Goal: Task Accomplishment & Management: Manage account settings

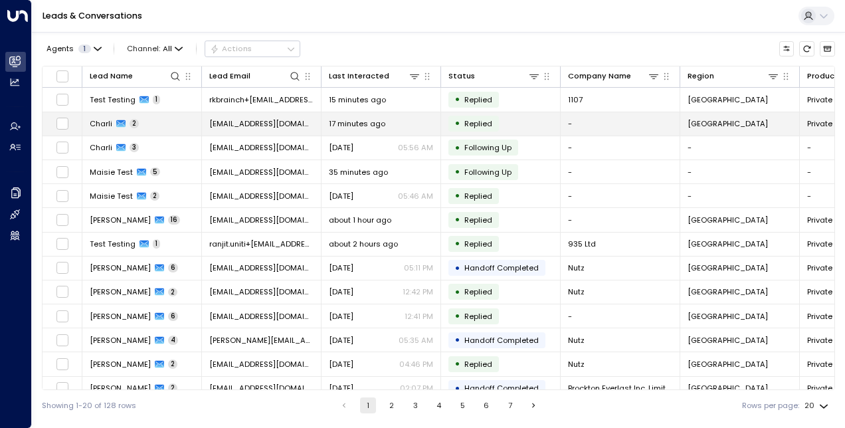
click at [166, 118] on td "Charli 2" at bounding box center [142, 123] width 120 height 23
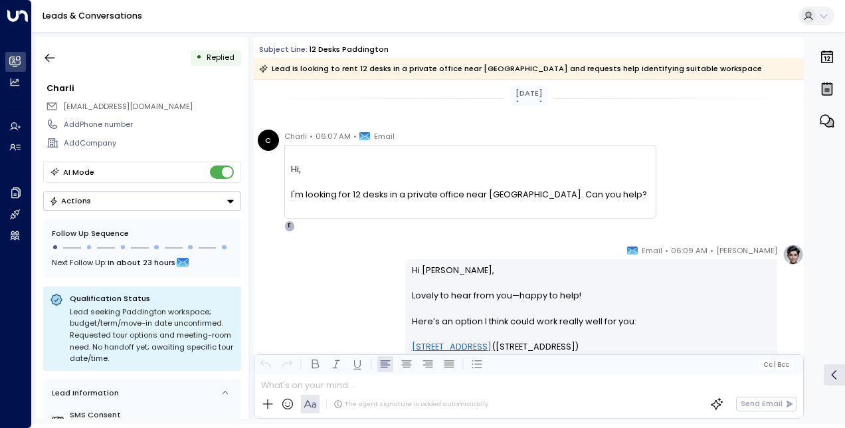
scroll to position [1, 0]
click at [41, 66] on button "button" at bounding box center [50, 58] width 24 height 24
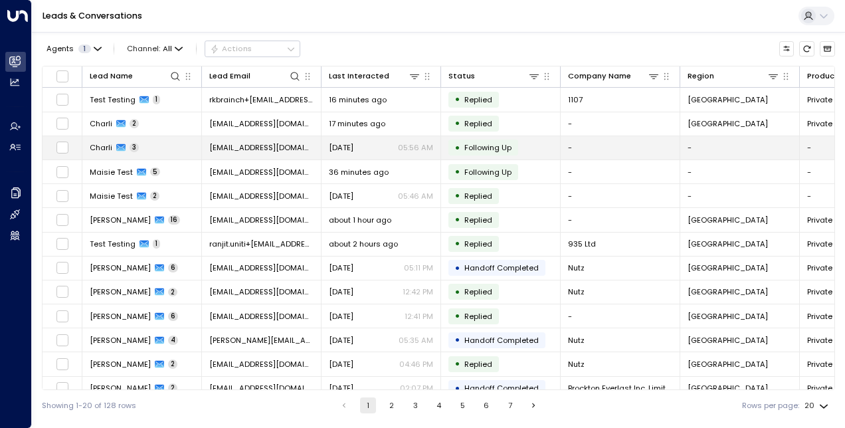
click at [201, 139] on td "Charli 3" at bounding box center [142, 147] width 120 height 23
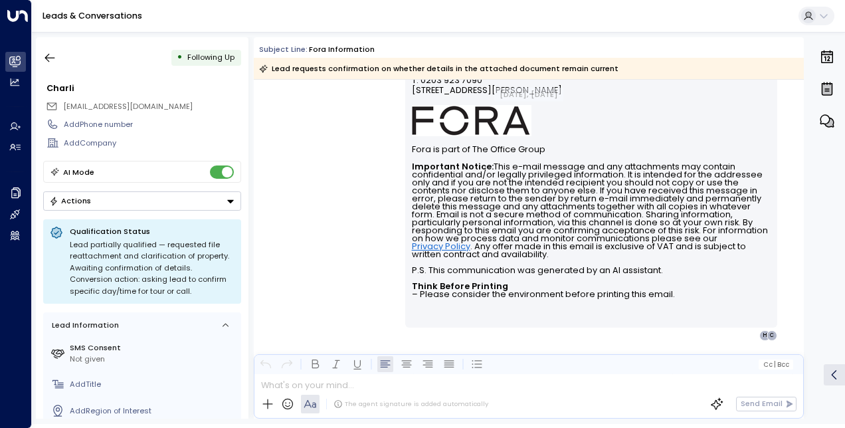
scroll to position [852, 0]
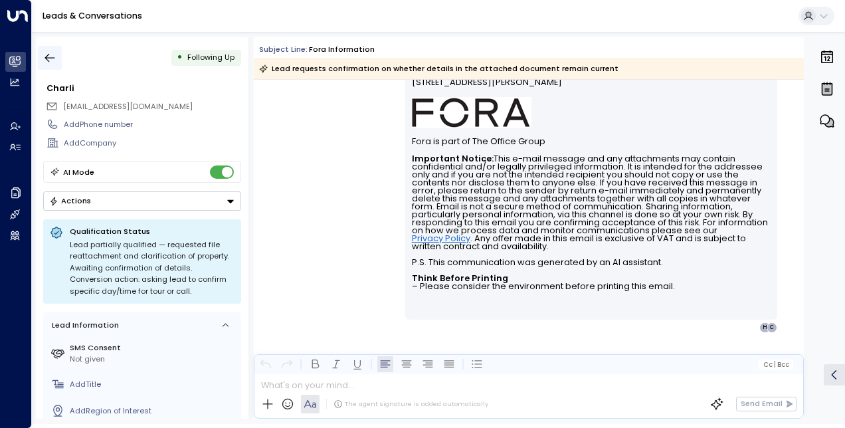
click at [54, 54] on icon "button" at bounding box center [49, 57] width 13 height 13
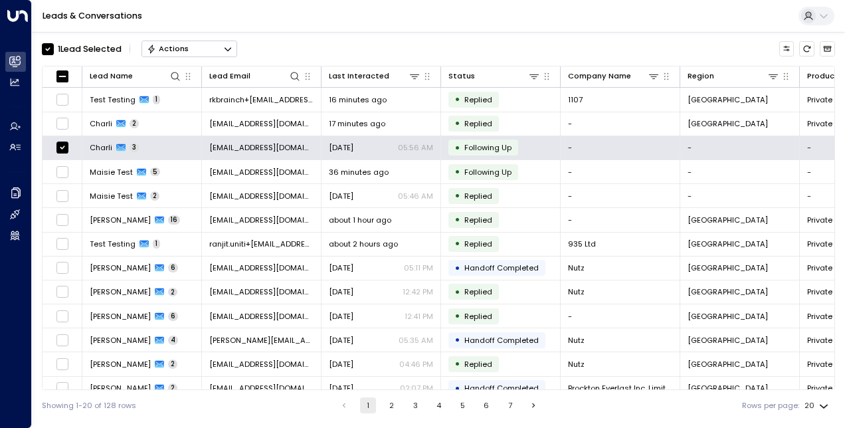
click at [226, 52] on icon "Button group with a nested menu" at bounding box center [227, 49] width 9 height 9
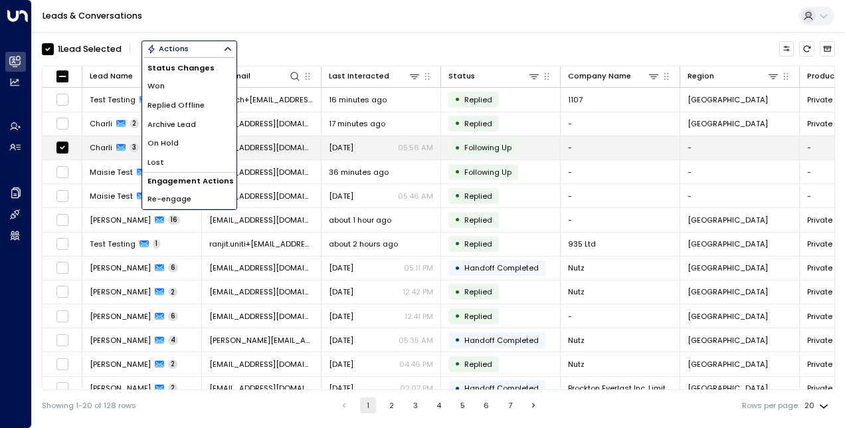
click at [177, 123] on span "Archive Lead" at bounding box center [171, 124] width 48 height 11
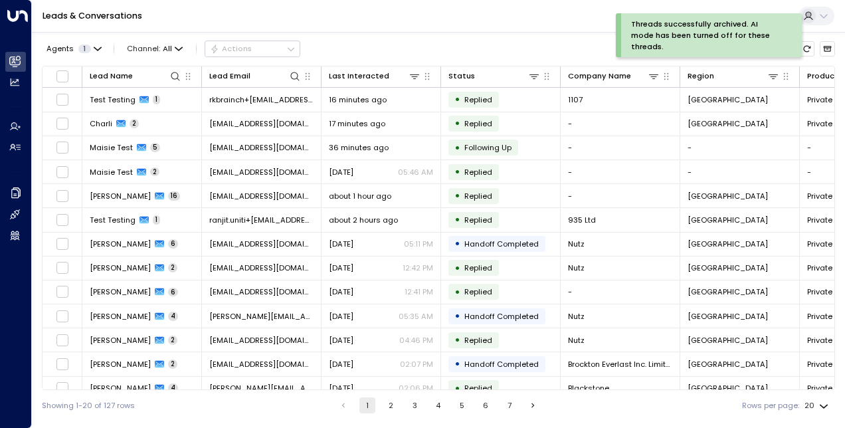
click at [444, 45] on div "Agents 1 Channel: All Actions" at bounding box center [438, 48] width 793 height 23
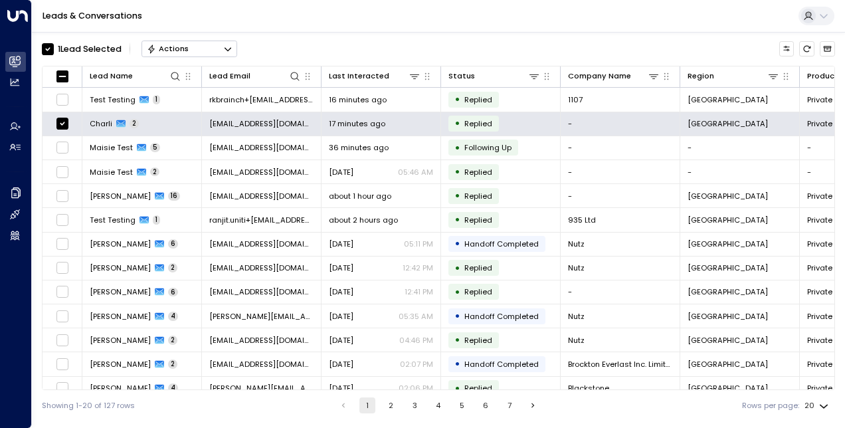
click at [182, 50] on div "Actions" at bounding box center [168, 48] width 42 height 9
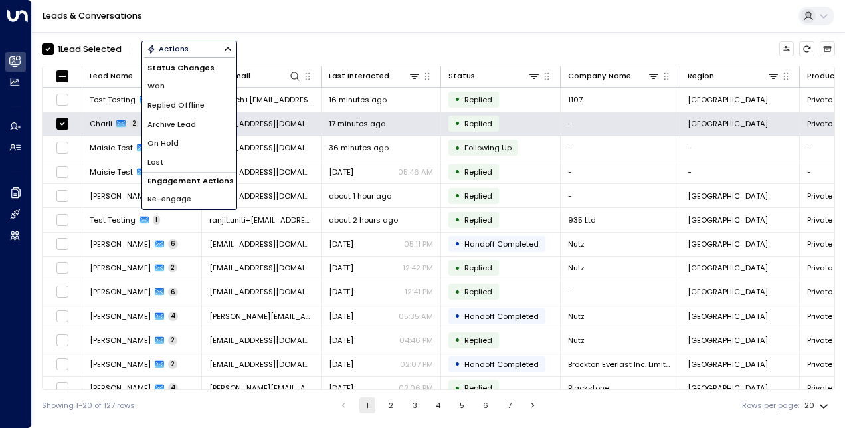
click at [175, 124] on span "Archive Lead" at bounding box center [171, 124] width 48 height 11
